Goal: Information Seeking & Learning: Learn about a topic

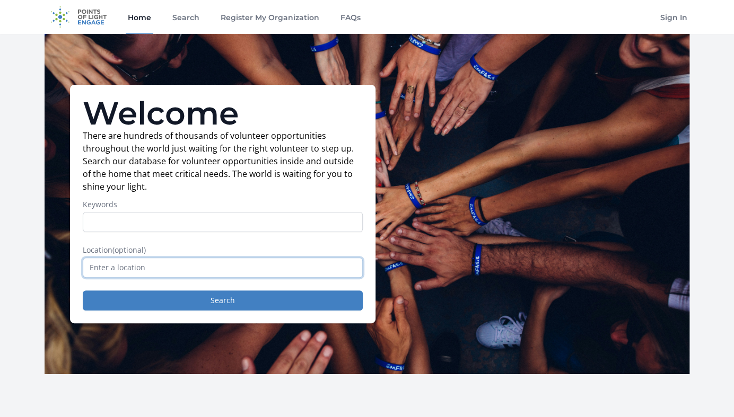
click at [167, 267] on input "text" at bounding box center [223, 268] width 280 height 20
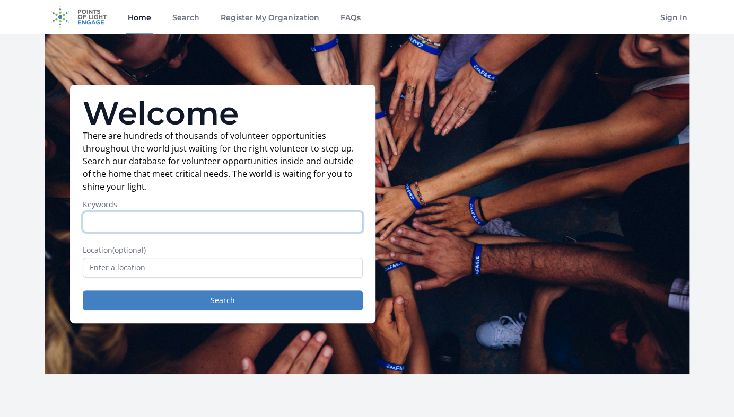
click at [130, 223] on input "Keywords" at bounding box center [223, 222] width 280 height 20
type input "Virtual Volunteer"
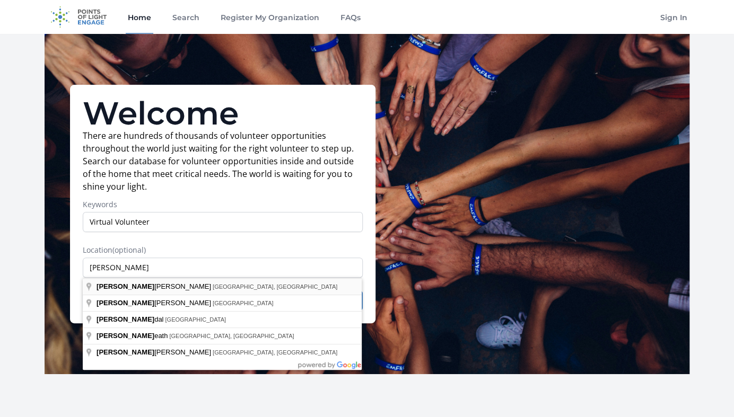
type input "[GEOGRAPHIC_DATA], [GEOGRAPHIC_DATA], [GEOGRAPHIC_DATA]"
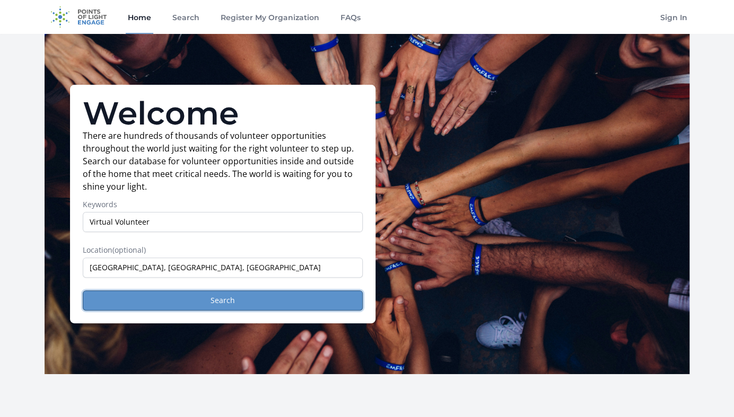
click at [169, 291] on button "Search" at bounding box center [223, 301] width 280 height 20
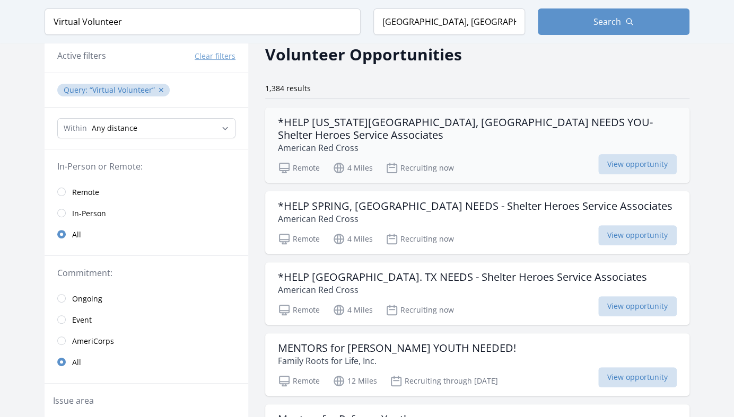
scroll to position [48, 0]
